Goal: Task Accomplishment & Management: Use online tool/utility

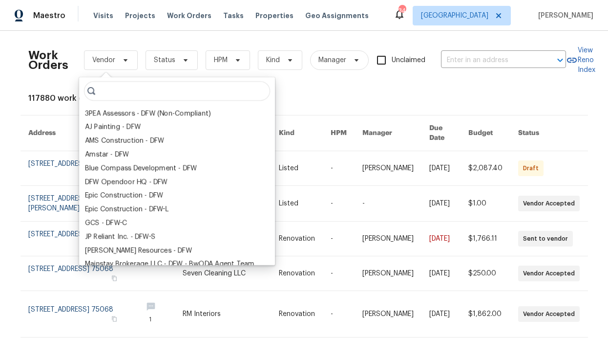
click at [185, 34] on div "Work Orders Vendor Status HPM Kind Manager Unclaimed ​ View Reno Index 117880 w…" at bounding box center [304, 185] width 608 height 308
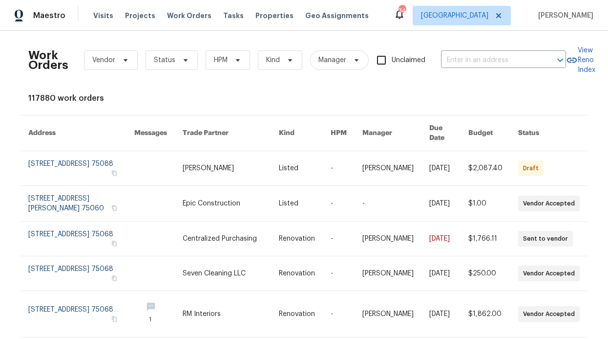
click at [186, 21] on div "Visits Projects Work Orders Tasks Properties Geo Assignments" at bounding box center [236, 16] width 287 height 20
click at [189, 18] on span "Work Orders" at bounding box center [189, 16] width 44 height 10
click at [189, 20] on span "Work Orders" at bounding box center [189, 16] width 44 height 10
click at [190, 20] on span "Work Orders" at bounding box center [189, 16] width 44 height 10
click at [493, 57] on input "text" at bounding box center [490, 60] width 98 height 15
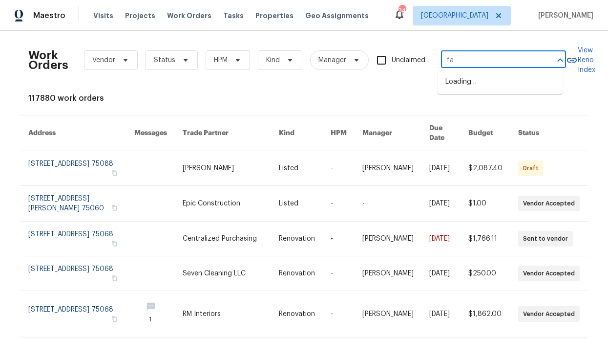
type input "f"
type input "dalrock"
click at [499, 106] on li "4616 Dalrock Dr, Plano, TX 75024" at bounding box center [500, 98] width 125 height 16
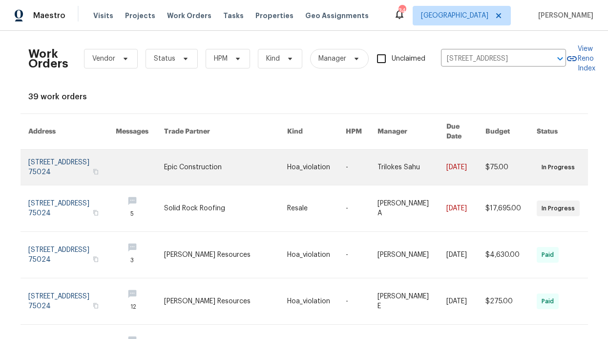
scroll to position [2, 0]
click at [91, 167] on button "button" at bounding box center [95, 171] width 9 height 9
click at [53, 153] on link at bounding box center [71, 166] width 87 height 35
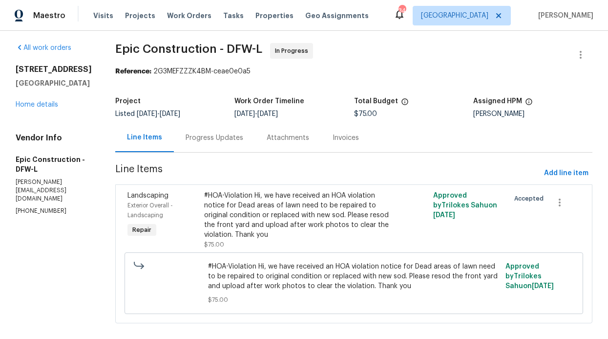
scroll to position [18, 0]
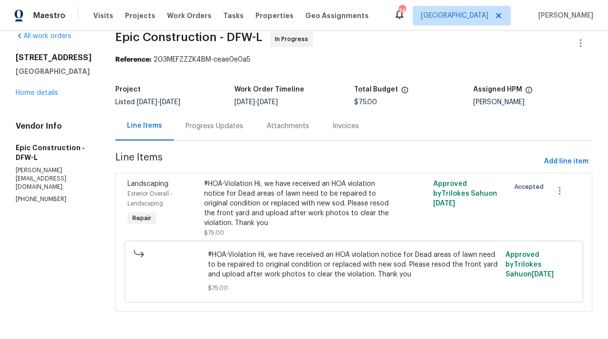
click at [218, 121] on div "Progress Updates" at bounding box center [215, 126] width 58 height 10
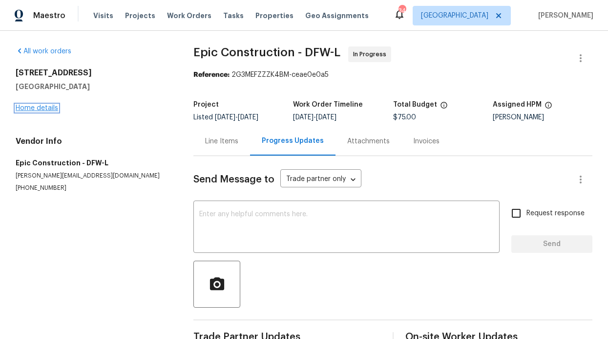
click at [45, 106] on link "Home details" at bounding box center [37, 108] width 43 height 7
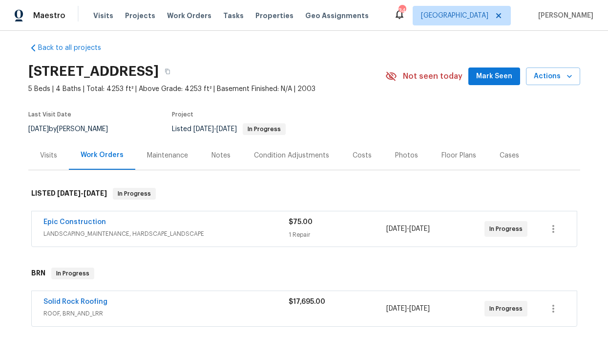
scroll to position [2, 0]
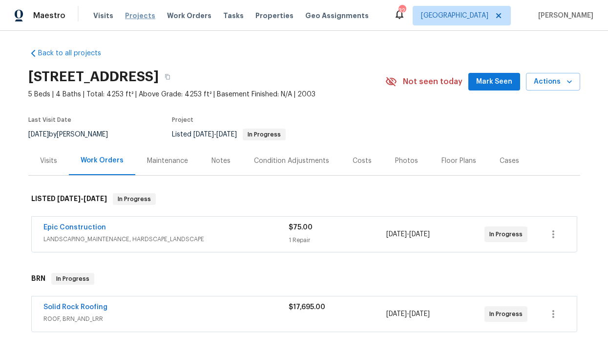
click at [125, 16] on span "Projects" at bounding box center [140, 16] width 30 height 10
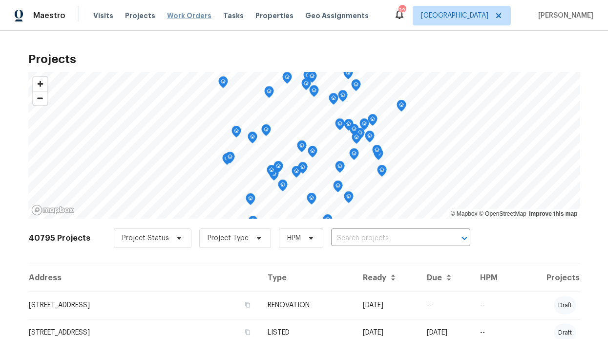
click at [195, 12] on span "Work Orders" at bounding box center [189, 16] width 44 height 10
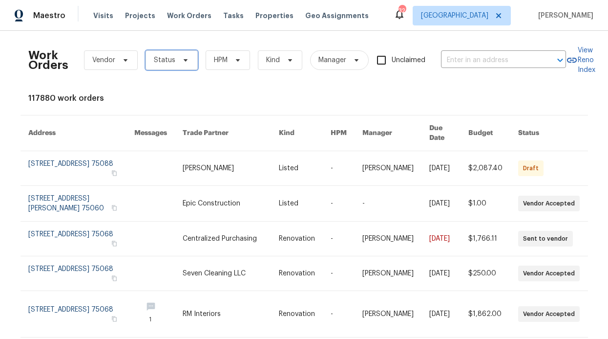
click at [179, 58] on span at bounding box center [184, 60] width 11 height 8
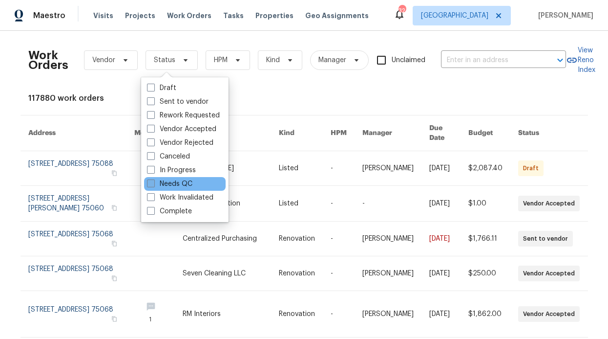
click at [182, 179] on label "Needs QC" at bounding box center [169, 184] width 45 height 10
click at [153, 179] on input "Needs QC" at bounding box center [150, 182] width 6 height 6
checkbox input "true"
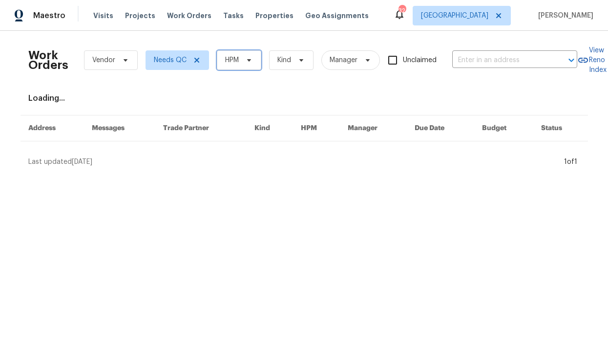
click at [217, 60] on span "HPM" at bounding box center [239, 60] width 44 height 20
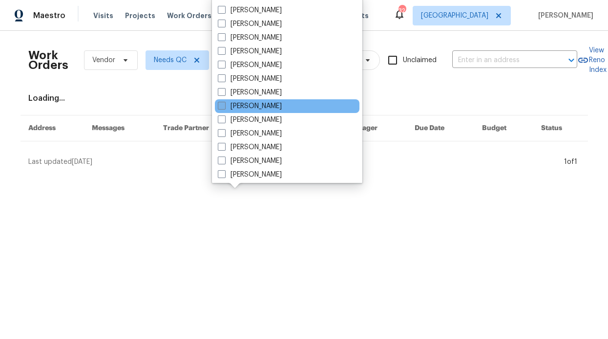
scroll to position [494, 0]
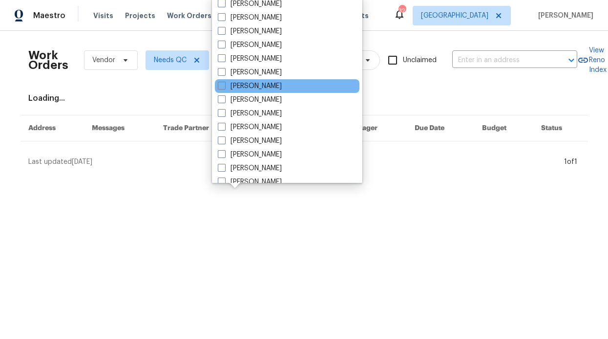
click at [269, 91] on div "[PERSON_NAME]" at bounding box center [287, 86] width 145 height 14
click at [268, 88] on label "[PERSON_NAME]" at bounding box center [250, 86] width 64 height 10
click at [224, 87] on input "[PERSON_NAME]" at bounding box center [221, 84] width 6 height 6
checkbox input "true"
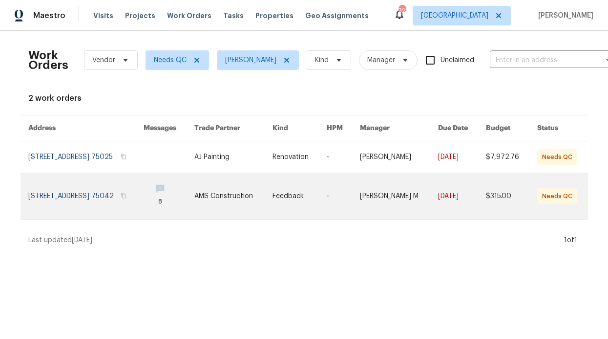
click at [141, 195] on link at bounding box center [85, 196] width 115 height 46
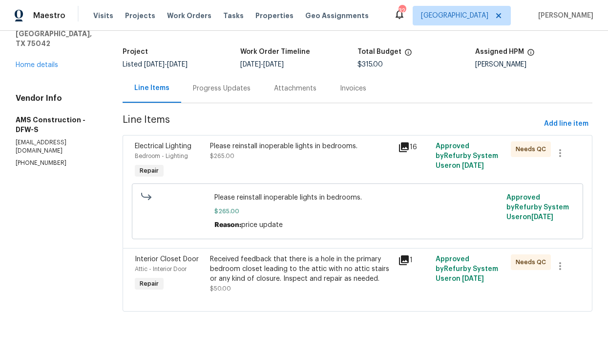
scroll to position [59, 0]
click at [318, 161] on div "Please reinstall inoperable lights in bedrooms. $265.00" at bounding box center [301, 160] width 188 height 45
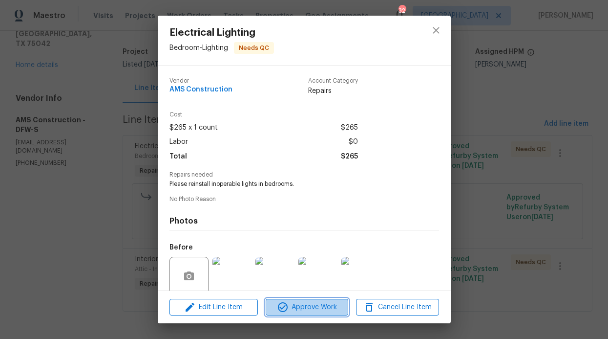
click at [308, 312] on span "Approve Work" at bounding box center [307, 307] width 77 height 12
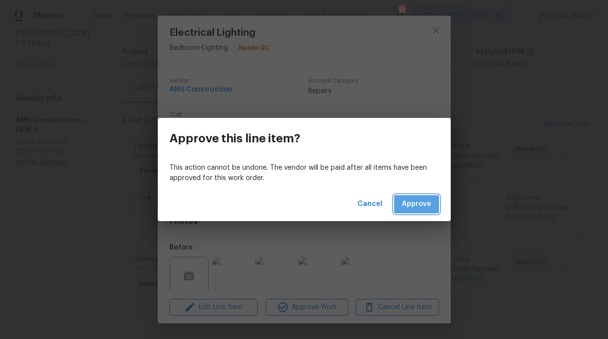
click at [416, 209] on span "Approve" at bounding box center [416, 204] width 29 height 12
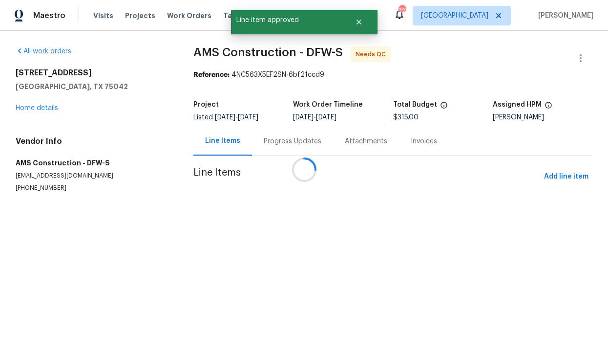
scroll to position [0, 0]
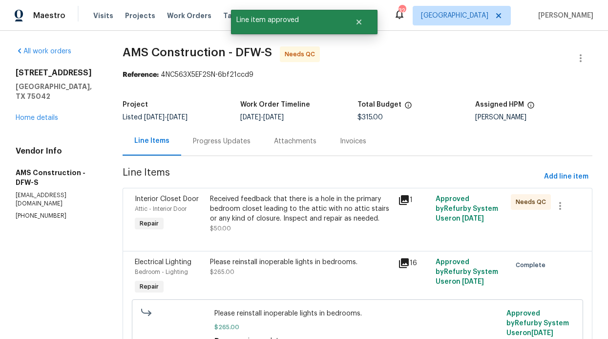
click at [327, 221] on div "Received feedback that there is a hole in the primary bedroom closet leading to…" at bounding box center [301, 208] width 182 height 29
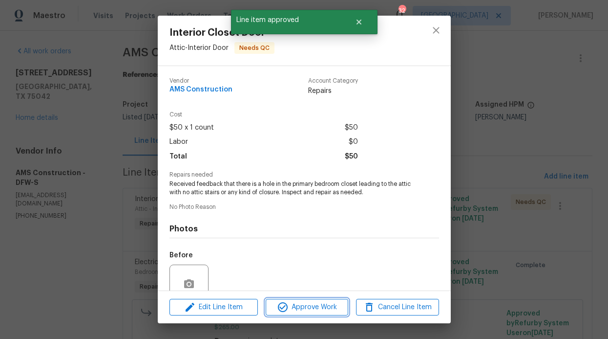
click at [325, 309] on span "Approve Work" at bounding box center [307, 307] width 77 height 12
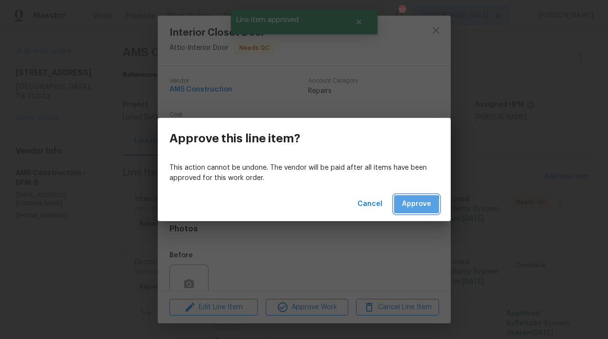
click at [408, 207] on span "Approve" at bounding box center [416, 204] width 29 height 12
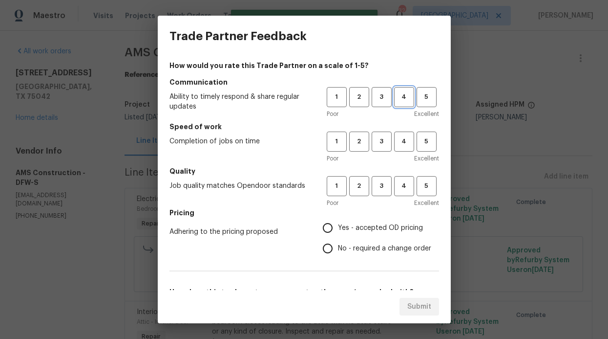
drag, startPoint x: 403, startPoint y: 98, endPoint x: 401, endPoint y: 107, distance: 8.9
click at [403, 98] on span "4" at bounding box center [404, 96] width 18 height 11
click at [398, 150] on button "4" at bounding box center [404, 141] width 20 height 20
click at [395, 181] on span "4" at bounding box center [404, 185] width 18 height 11
click at [381, 229] on span "Yes - accepted OD pricing" at bounding box center [380, 228] width 85 height 10
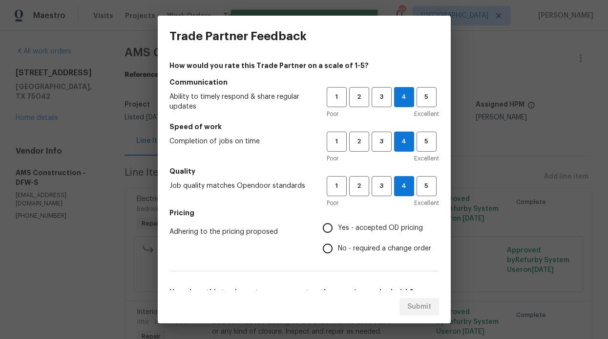
click at [338, 229] on input "Yes - accepted OD pricing" at bounding box center [328, 227] width 21 height 21
radio input "true"
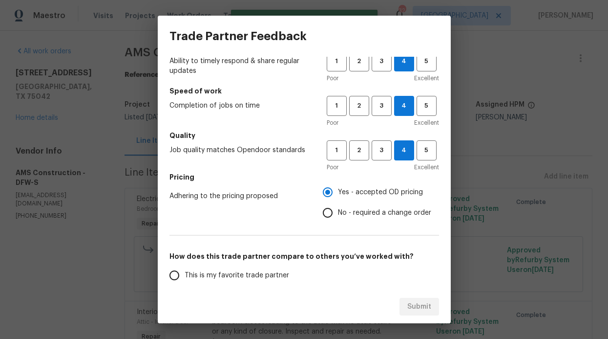
scroll to position [84, 0]
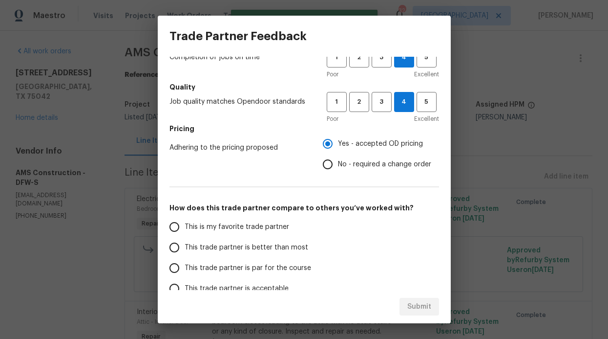
click at [279, 256] on label "This trade partner is better than most" at bounding box center [241, 247] width 154 height 21
click at [185, 256] on input "This trade partner is better than most" at bounding box center [174, 247] width 21 height 21
click at [409, 307] on span "Submit" at bounding box center [420, 307] width 24 height 12
radio input "true"
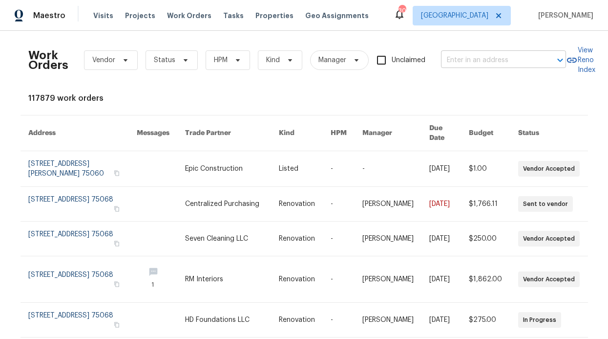
click at [460, 55] on input "text" at bounding box center [490, 60] width 98 height 15
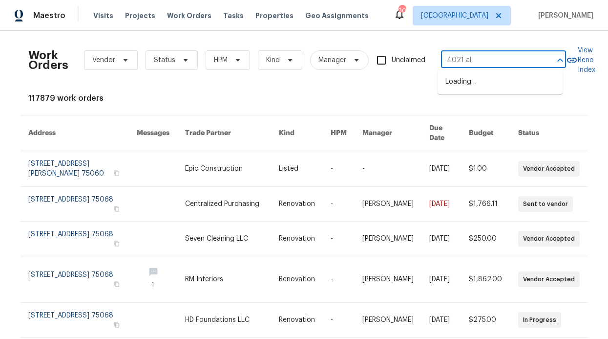
type input "4021 ald"
click at [504, 81] on li "4021 Aldenham Dr, Plano, TX 75024" at bounding box center [500, 82] width 125 height 16
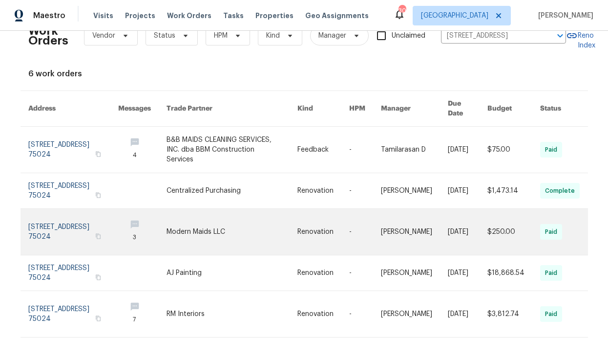
scroll to position [77, 0]
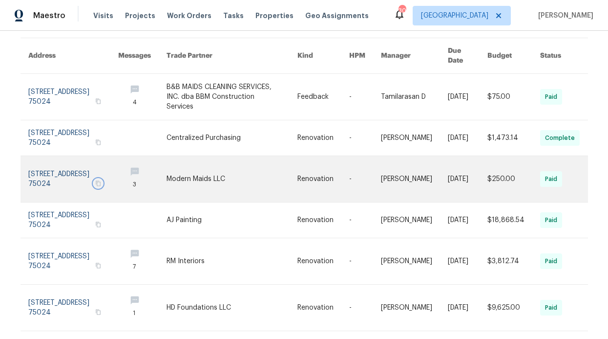
click at [96, 181] on icon "button" at bounding box center [98, 183] width 5 height 5
